Goal: Obtain resource: Download file/media

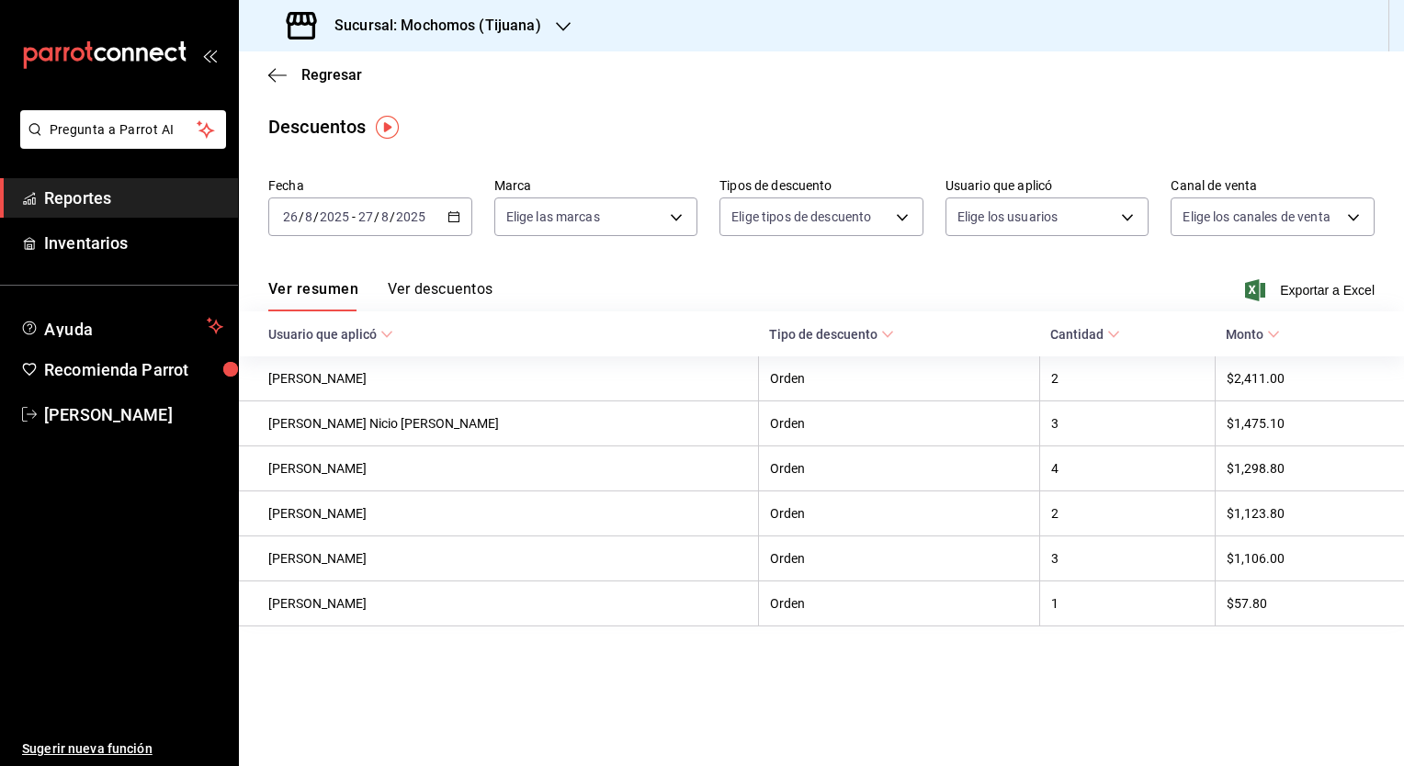
click at [455, 233] on div "[DATE] [DATE] - [DATE] [DATE]" at bounding box center [370, 217] width 204 height 39
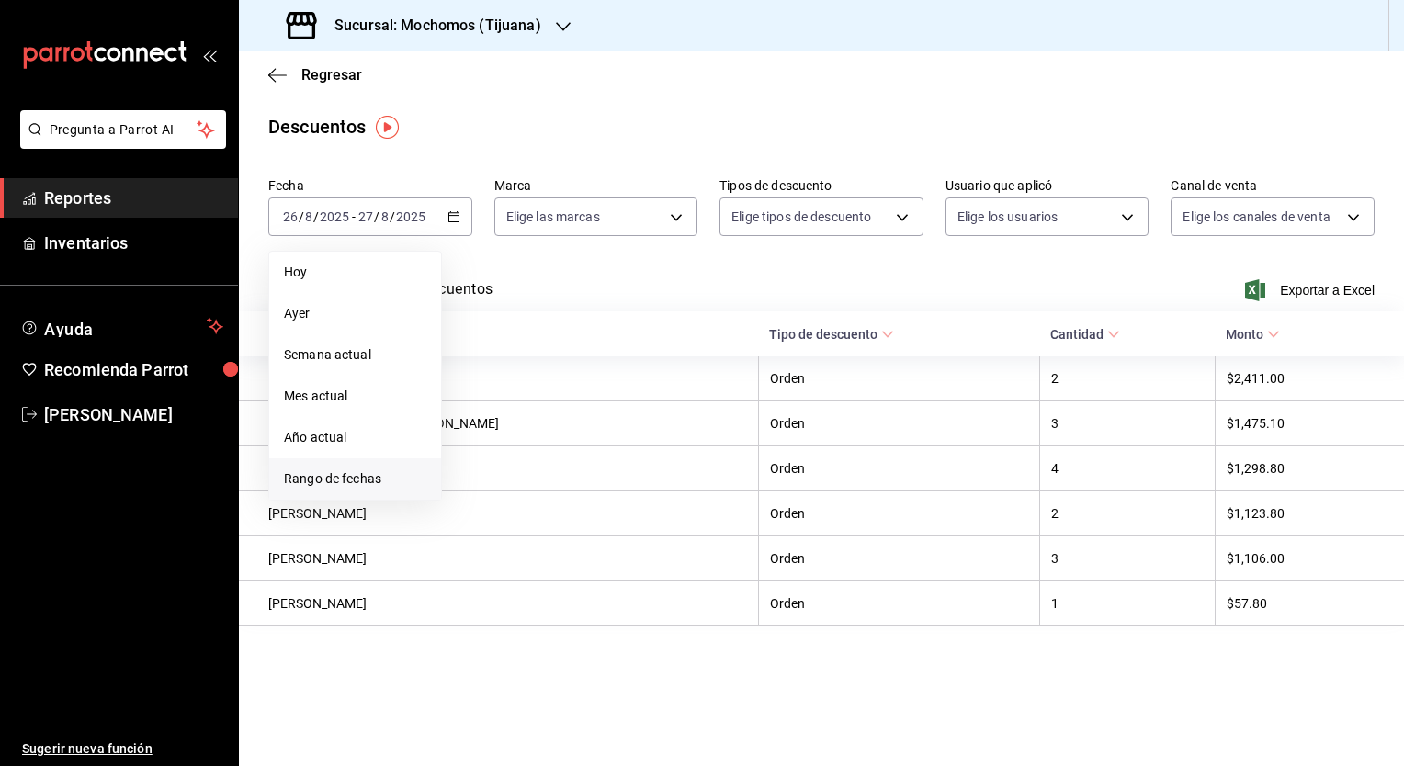
click at [347, 483] on span "Rango de fechas" at bounding box center [355, 479] width 142 height 19
click at [548, 502] on abbr "27" at bounding box center [545, 500] width 12 height 13
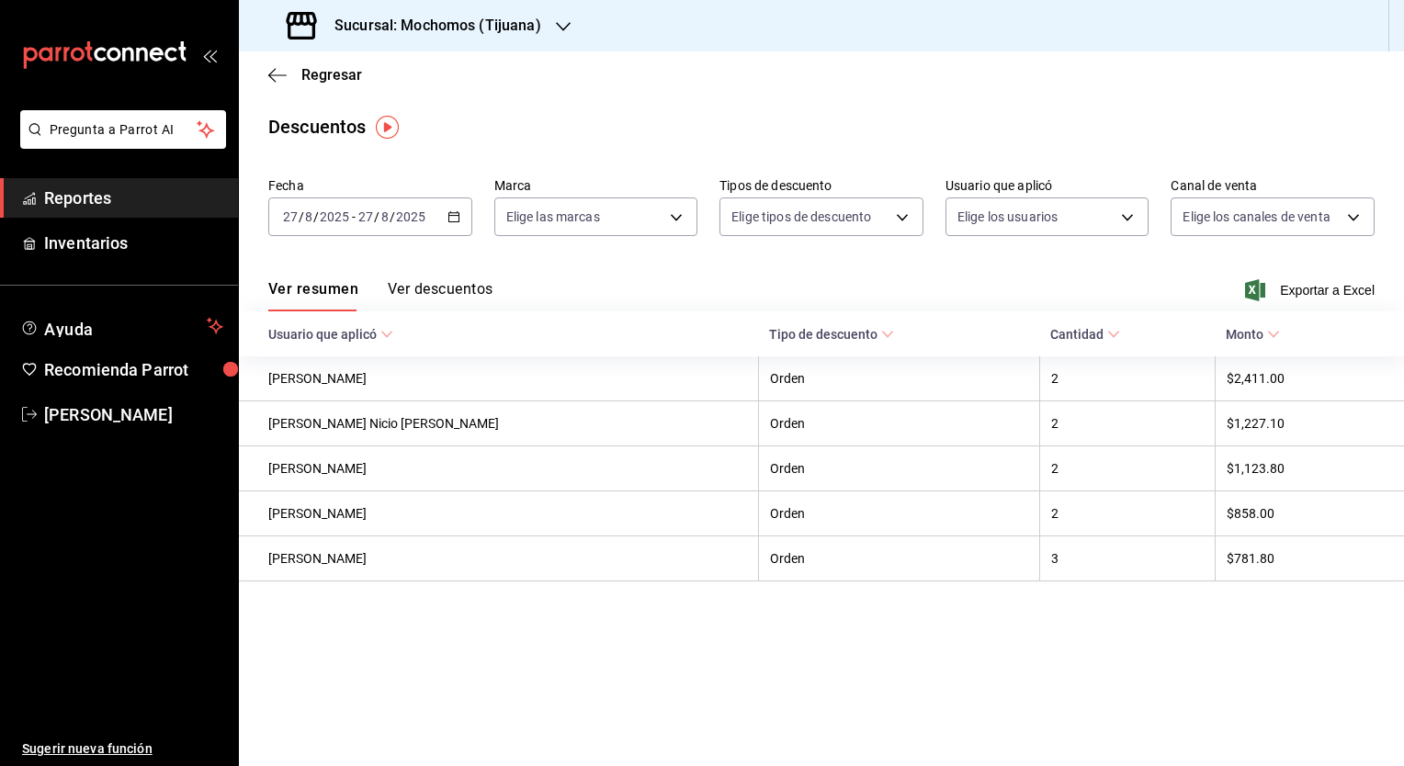
click at [454, 222] on icon "button" at bounding box center [453, 216] width 13 height 13
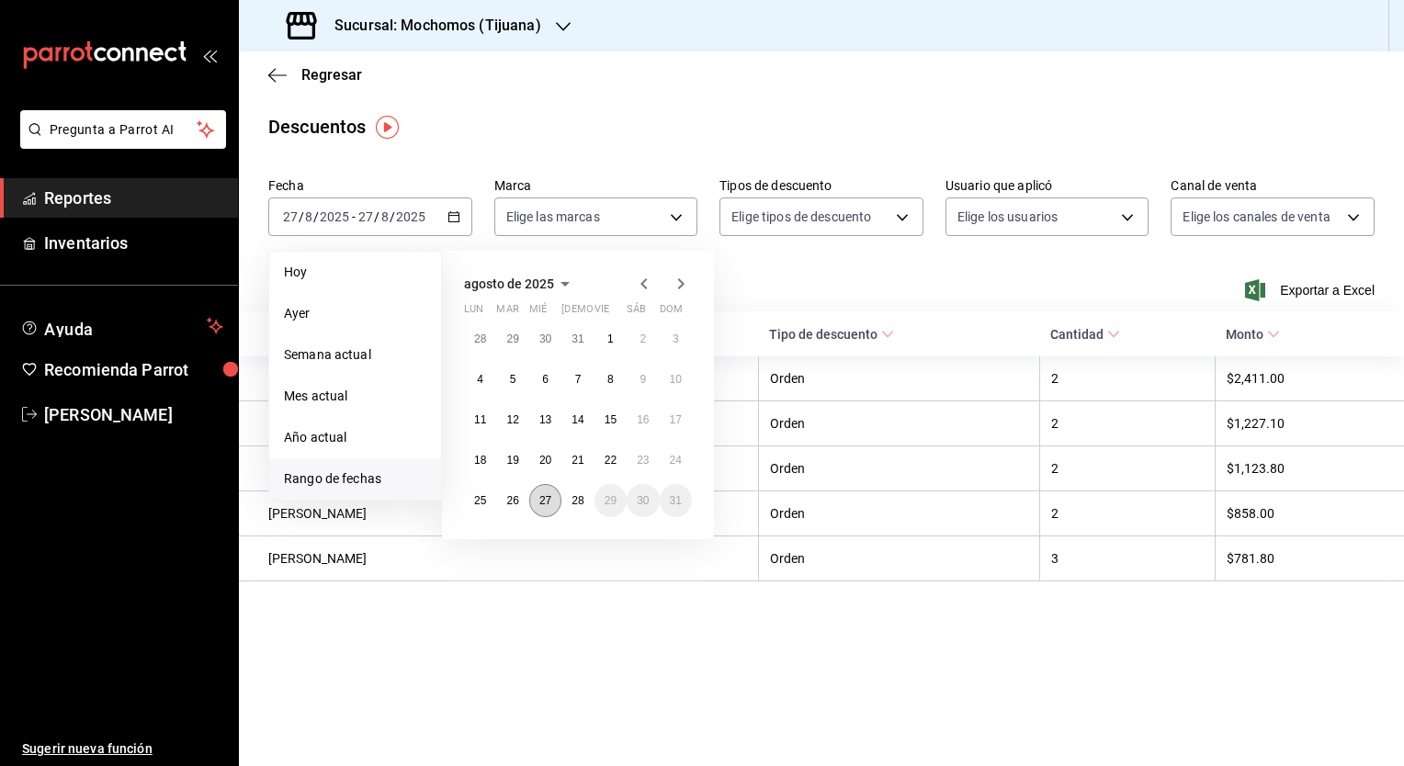
drag, startPoint x: 534, startPoint y: 502, endPoint x: 551, endPoint y: 502, distance: 17.5
click at [551, 502] on button "27" at bounding box center [545, 500] width 32 height 33
drag, startPoint x: 551, startPoint y: 502, endPoint x: 574, endPoint y: 500, distance: 23.0
click at [574, 500] on div "28 29 30 31 1 2 3 4 5 6 7 8 9 10 11 12 13 14 15 16 17 18 19 20 21 22 23 24 25 2…" at bounding box center [578, 420] width 228 height 195
click at [574, 500] on abbr "28" at bounding box center [577, 500] width 12 height 13
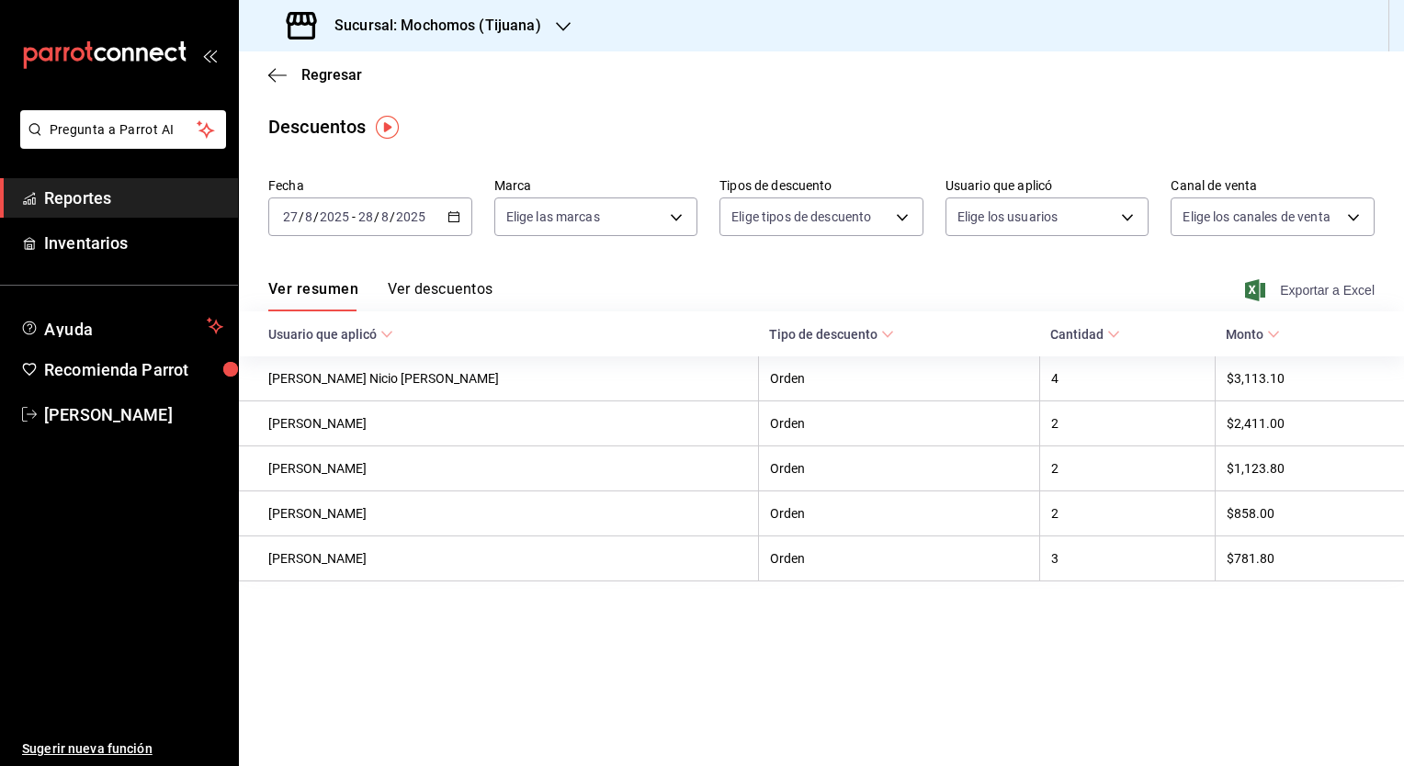
click at [1283, 281] on span "Exportar a Excel" at bounding box center [1312, 290] width 126 height 22
click at [121, 196] on span "Reportes" at bounding box center [133, 198] width 179 height 25
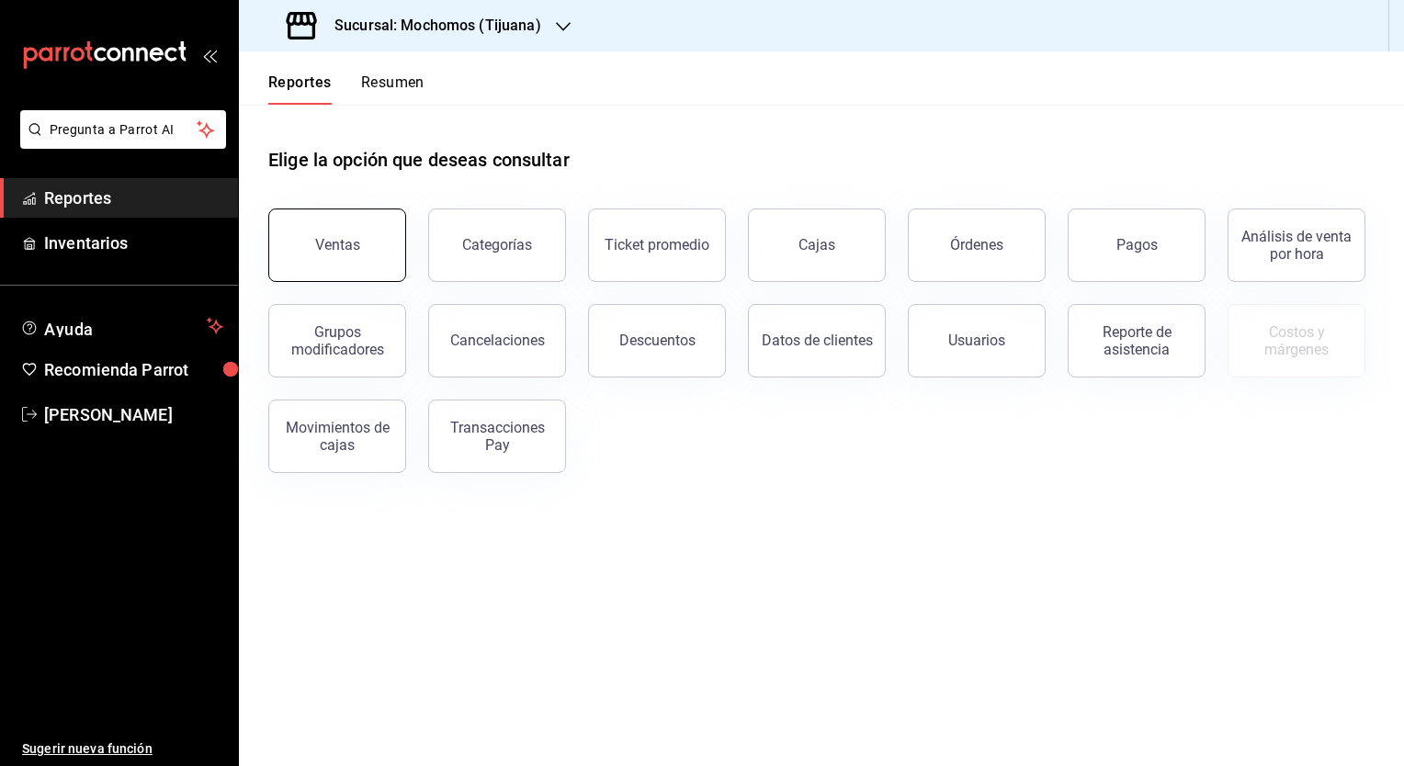
click at [386, 244] on button "Ventas" at bounding box center [337, 246] width 138 height 74
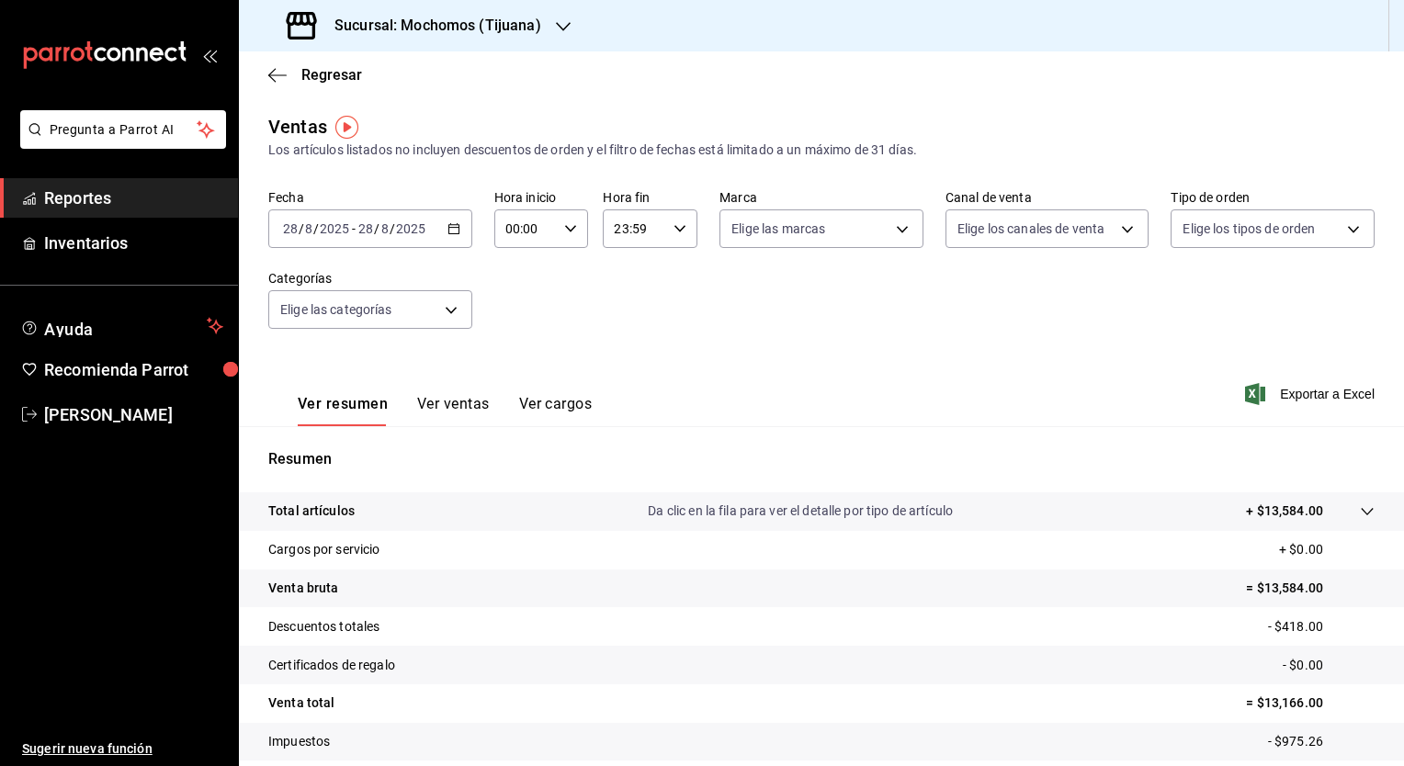
click at [448, 226] on \(Stroke\) "button" at bounding box center [453, 229] width 11 height 10
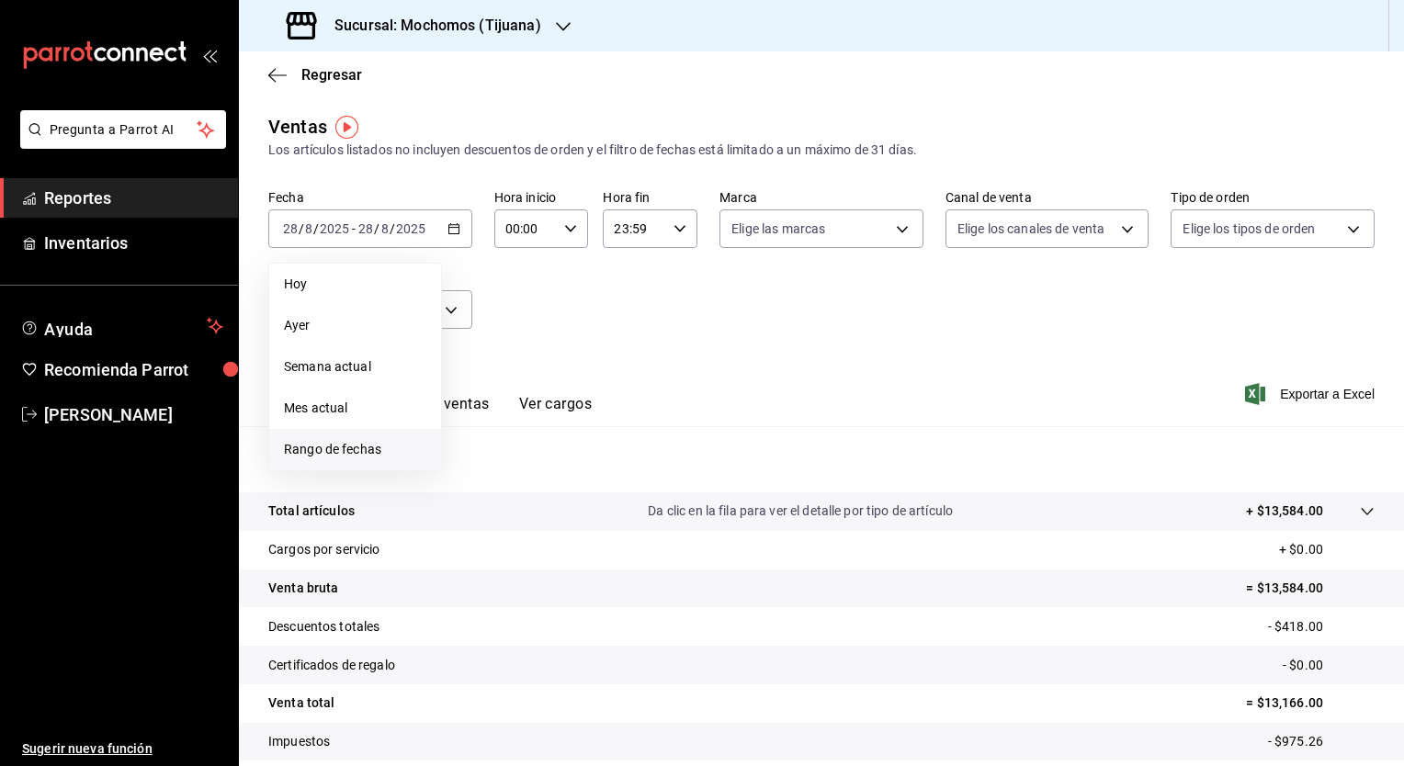
click at [351, 448] on span "Rango de fechas" at bounding box center [355, 449] width 142 height 19
click at [540, 512] on abbr "27" at bounding box center [545, 512] width 12 height 13
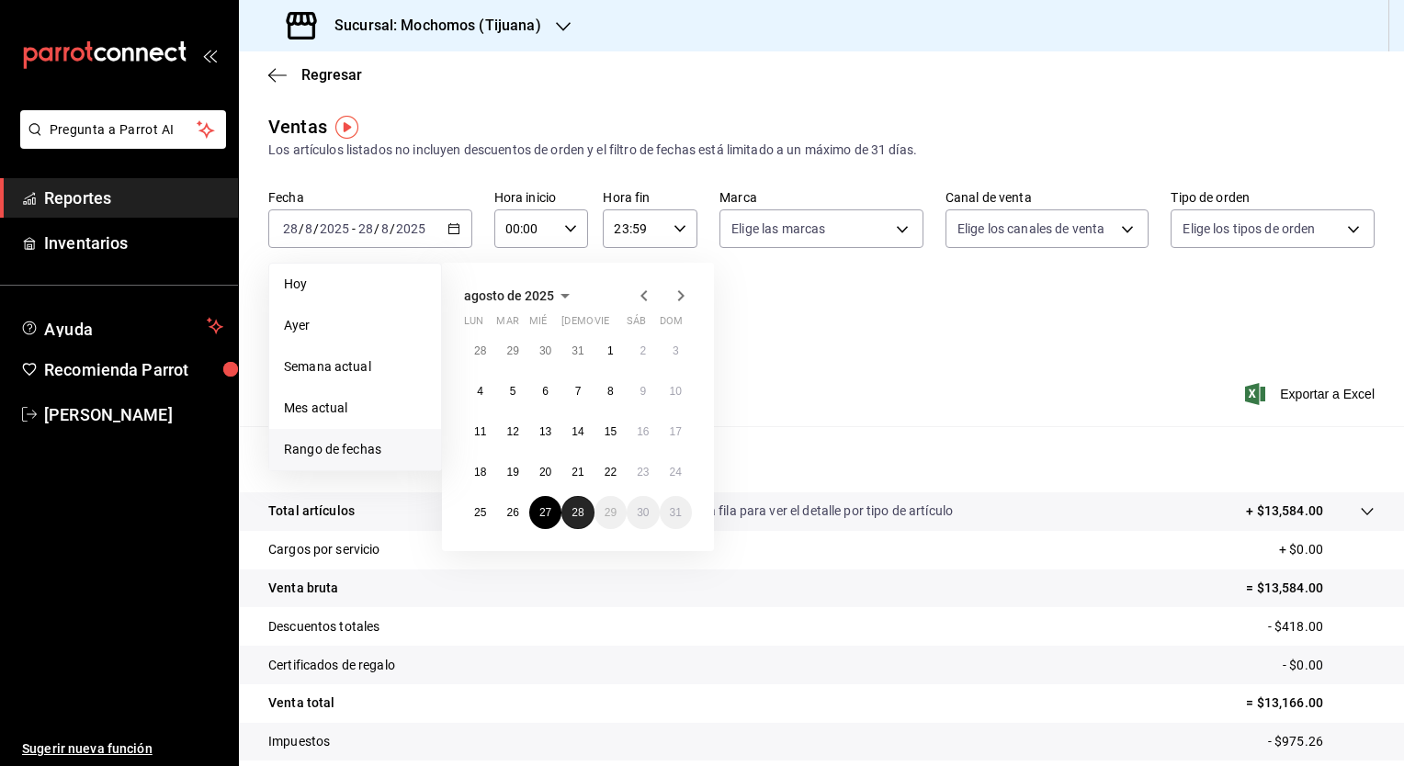
click at [576, 514] on abbr "28" at bounding box center [577, 512] width 12 height 13
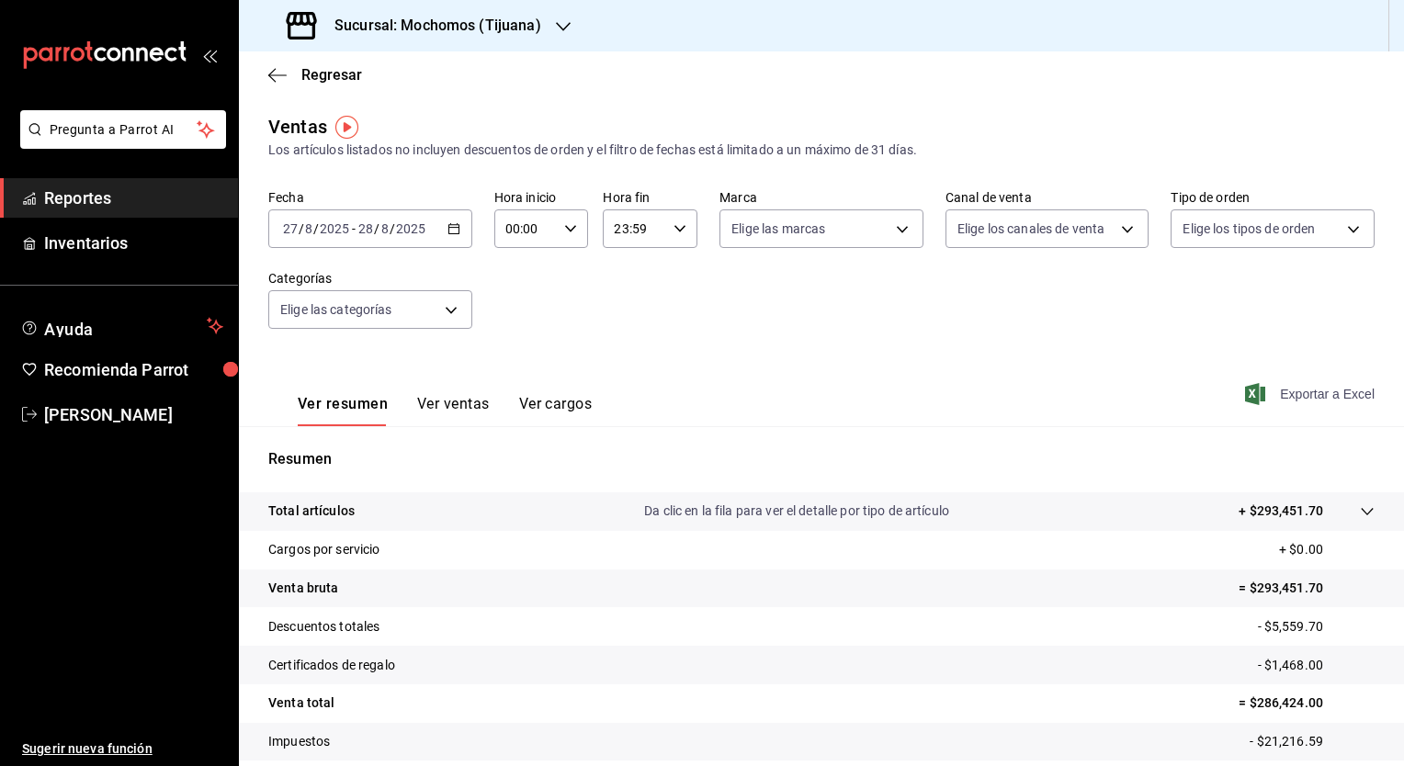
click at [1268, 399] on span "Exportar a Excel" at bounding box center [1312, 394] width 126 height 22
